Goal: Find specific page/section: Find specific page/section

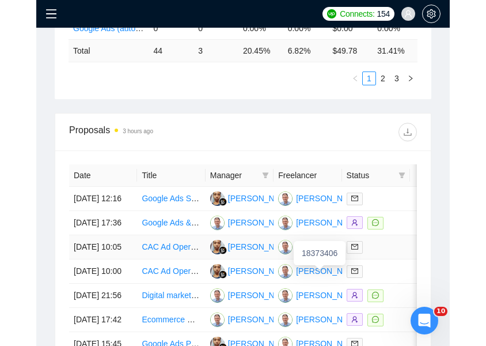
scroll to position [688, 0]
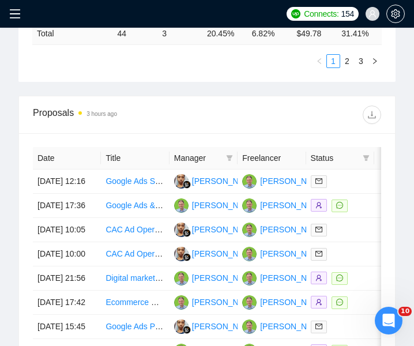
click at [3, 12] on div "Connects: 154 R-digital" at bounding box center [207, 14] width 414 height 28
click at [24, 16] on span at bounding box center [18, 14] width 18 height 28
click at [18, 17] on icon "menu" at bounding box center [15, 14] width 12 height 12
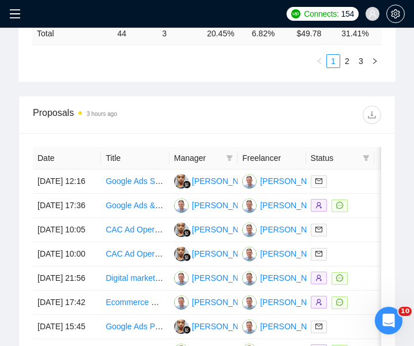
click at [14, 20] on span at bounding box center [18, 14] width 18 height 28
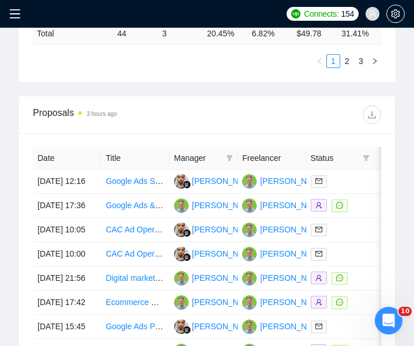
click at [17, 13] on icon "menu" at bounding box center [15, 14] width 12 height 12
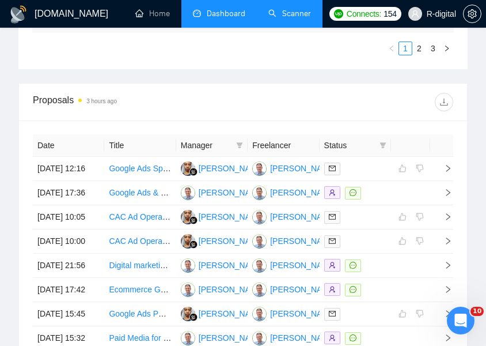
click at [279, 17] on link "Scanner" at bounding box center [289, 14] width 43 height 10
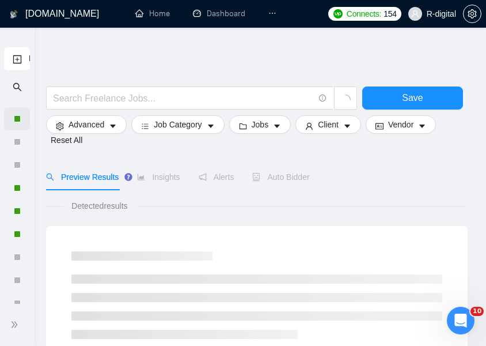
click at [18, 116] on div at bounding box center [17, 118] width 7 height 7
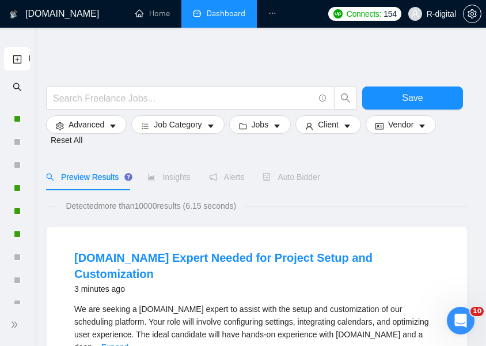
click at [236, 16] on link "Dashboard" at bounding box center [219, 14] width 52 height 10
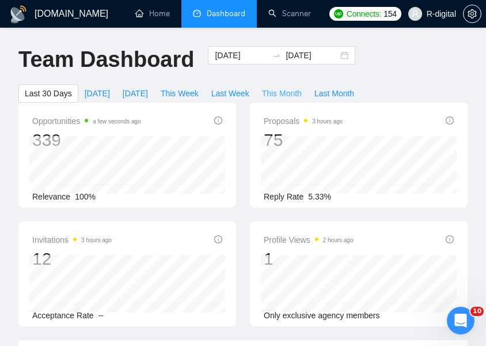
click at [290, 98] on span "This Month" at bounding box center [282, 93] width 40 height 13
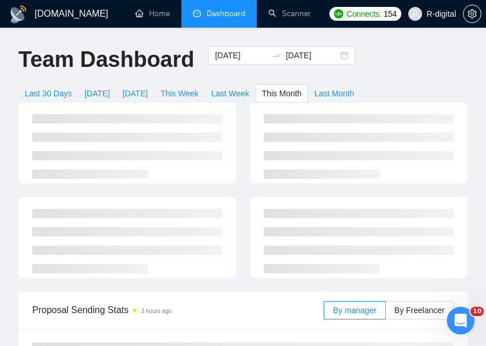
type input "[DATE]"
